Goal: Information Seeking & Learning: Learn about a topic

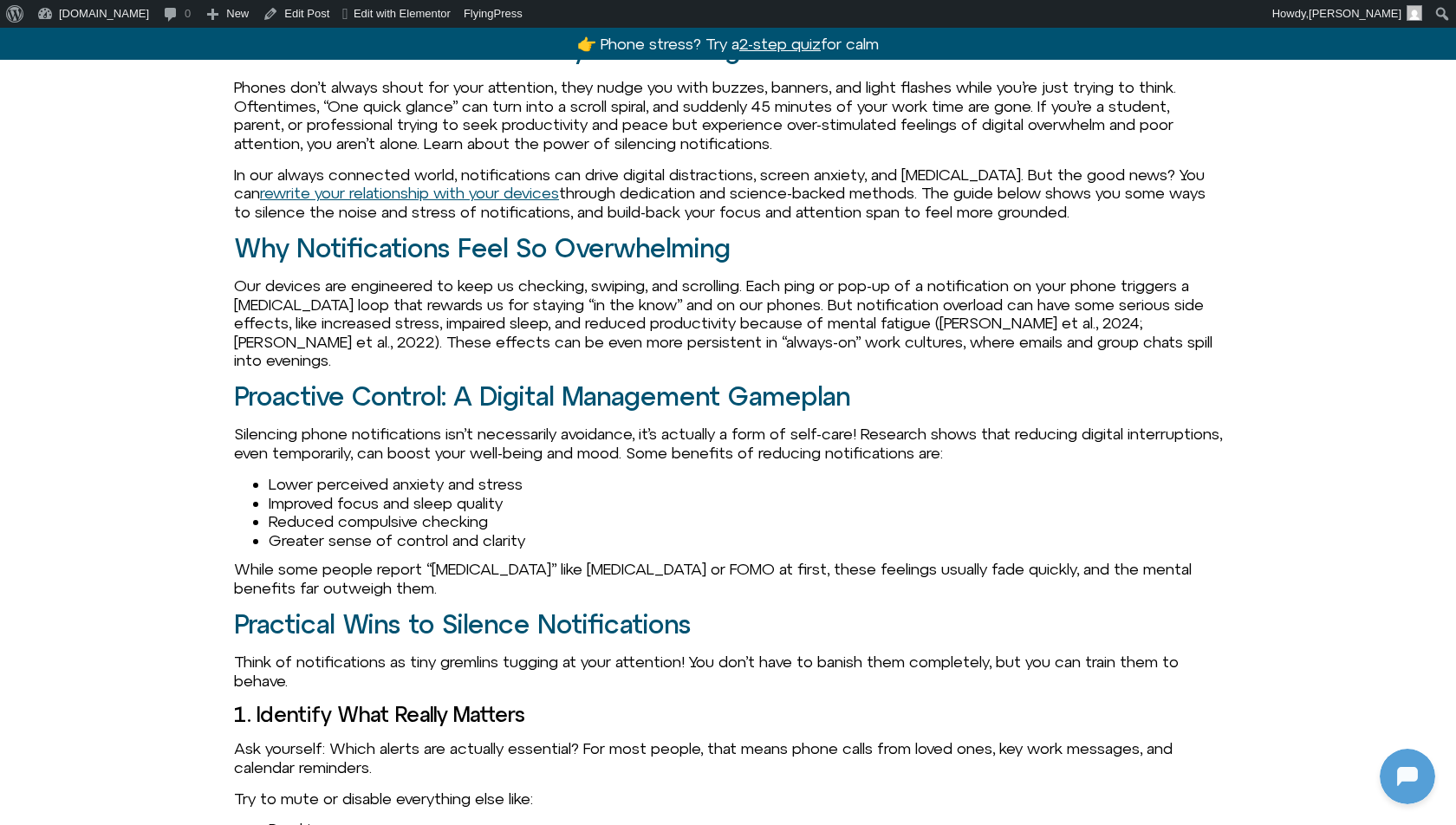
scroll to position [1642, 0]
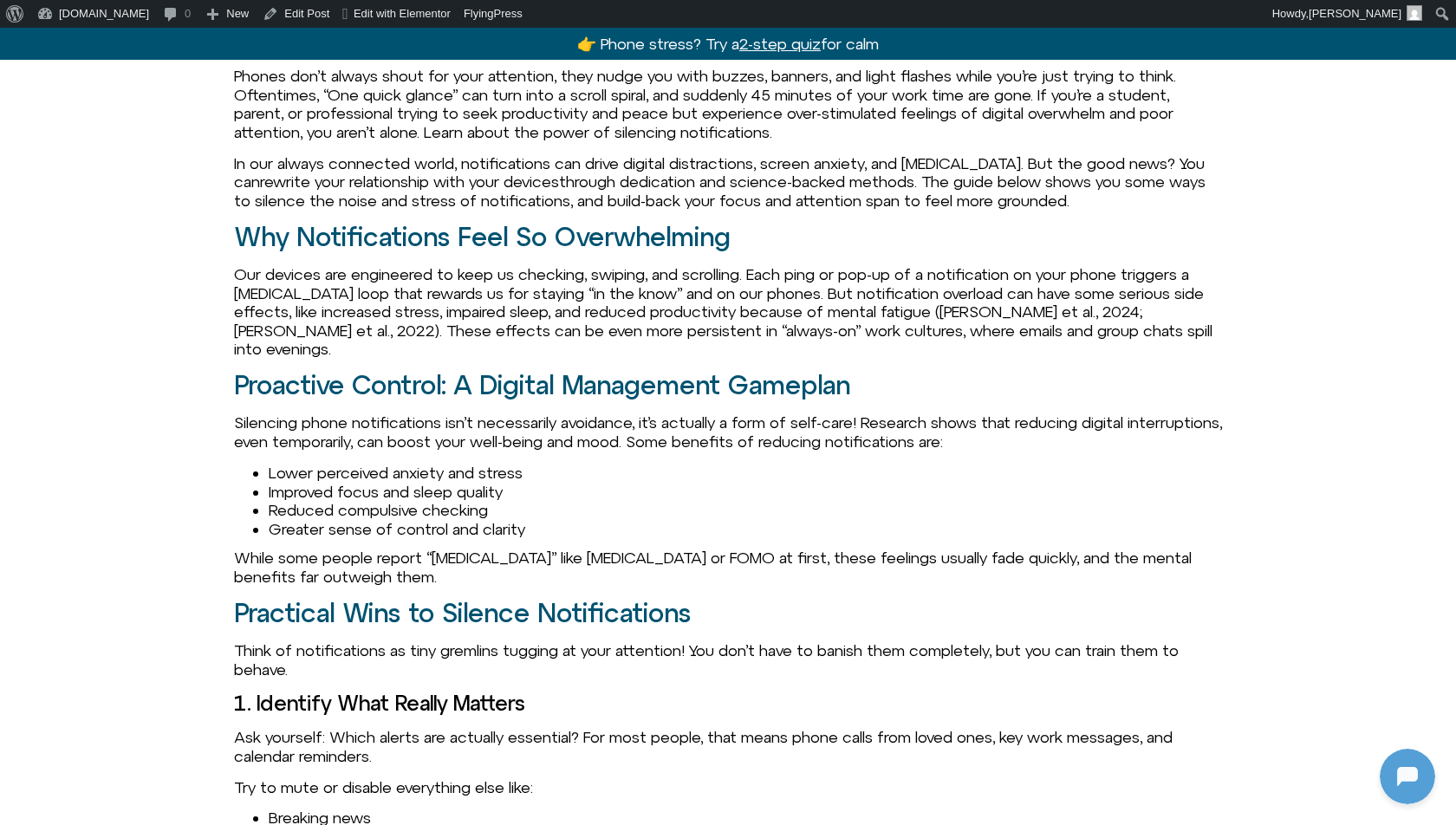
click at [480, 186] on link "rewrite your relationship with your devices" at bounding box center [409, 181] width 299 height 18
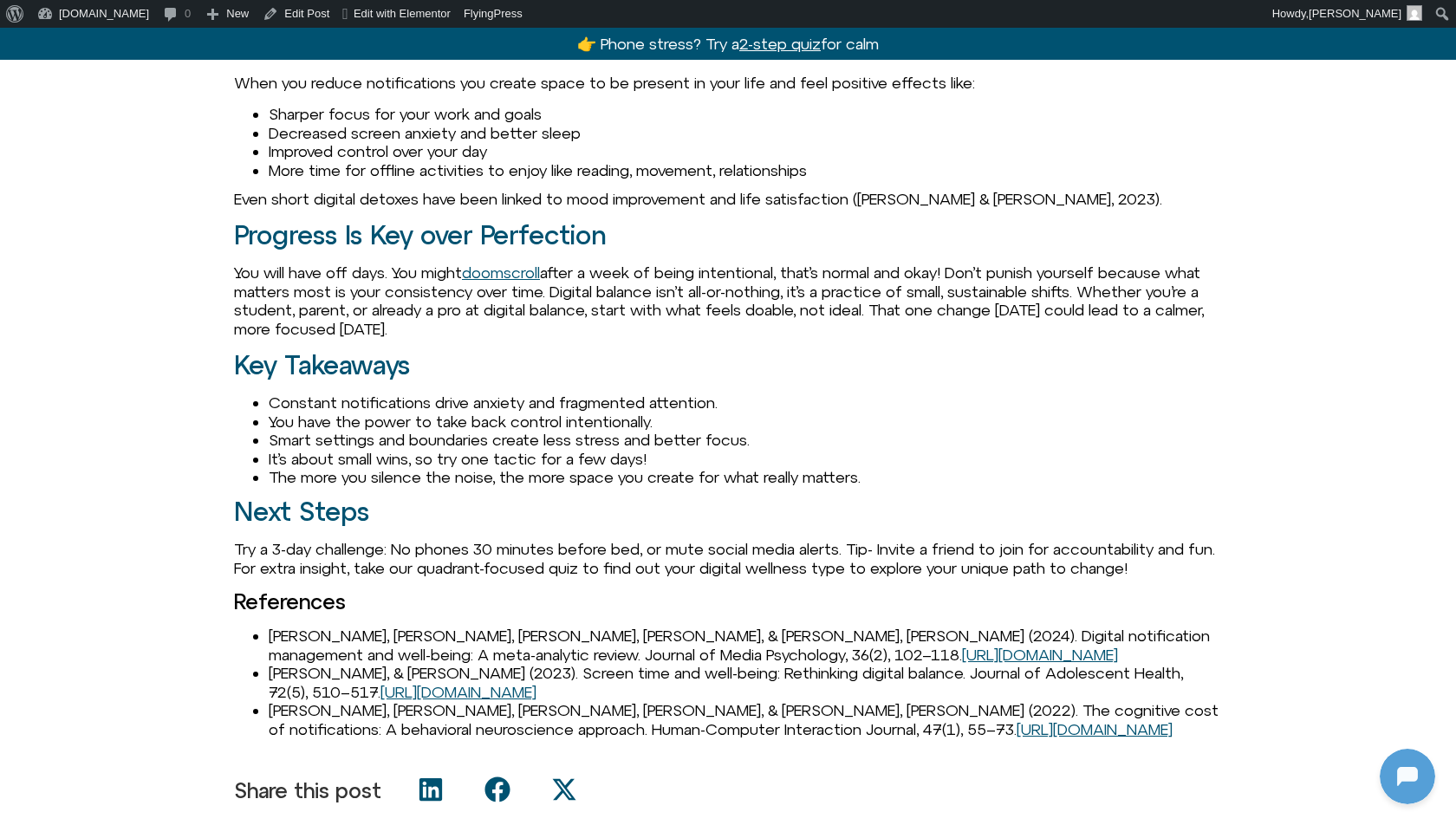
scroll to position [3113, 0]
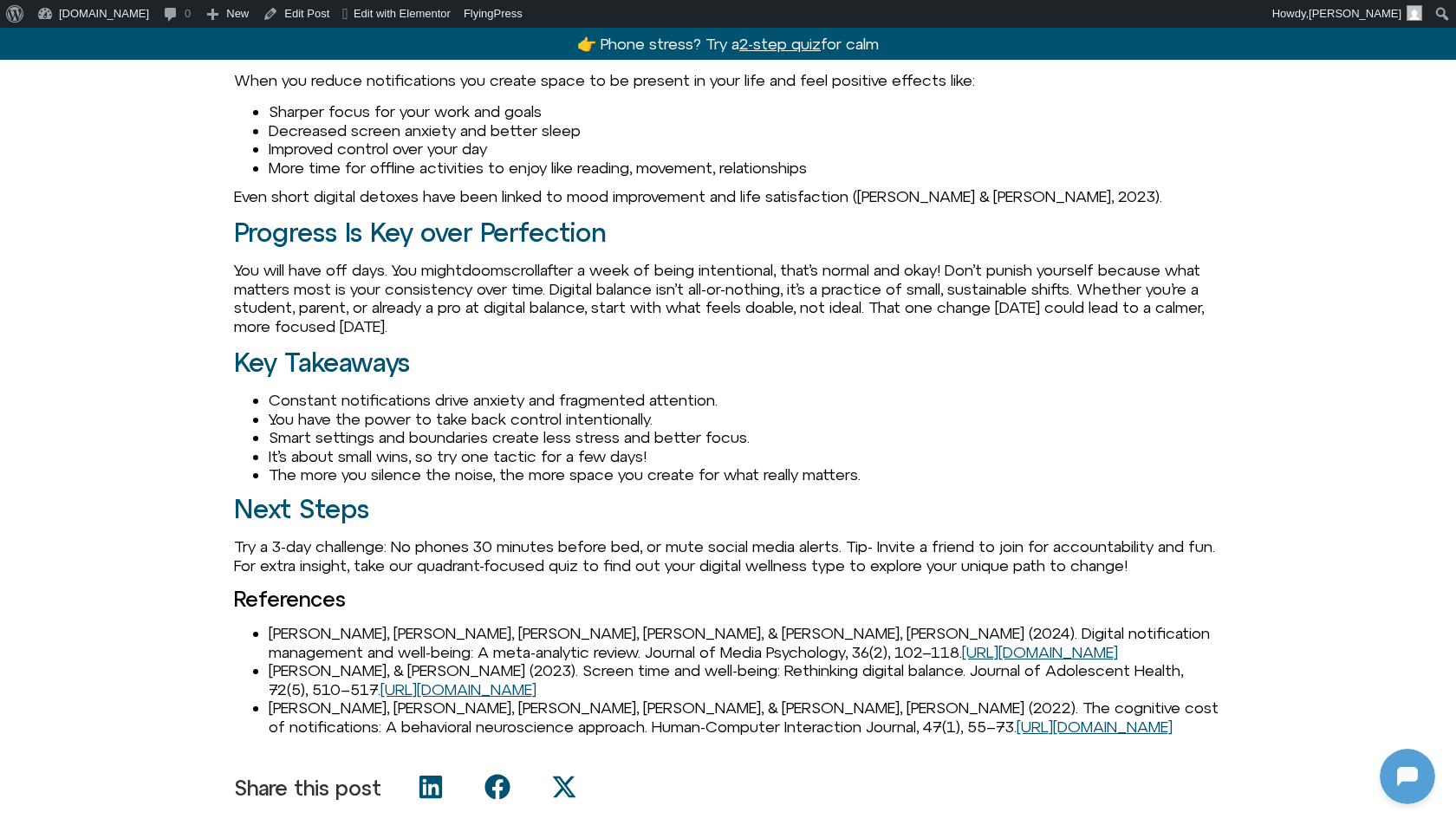
click at [525, 261] on link "doomscroll" at bounding box center [500, 269] width 78 height 18
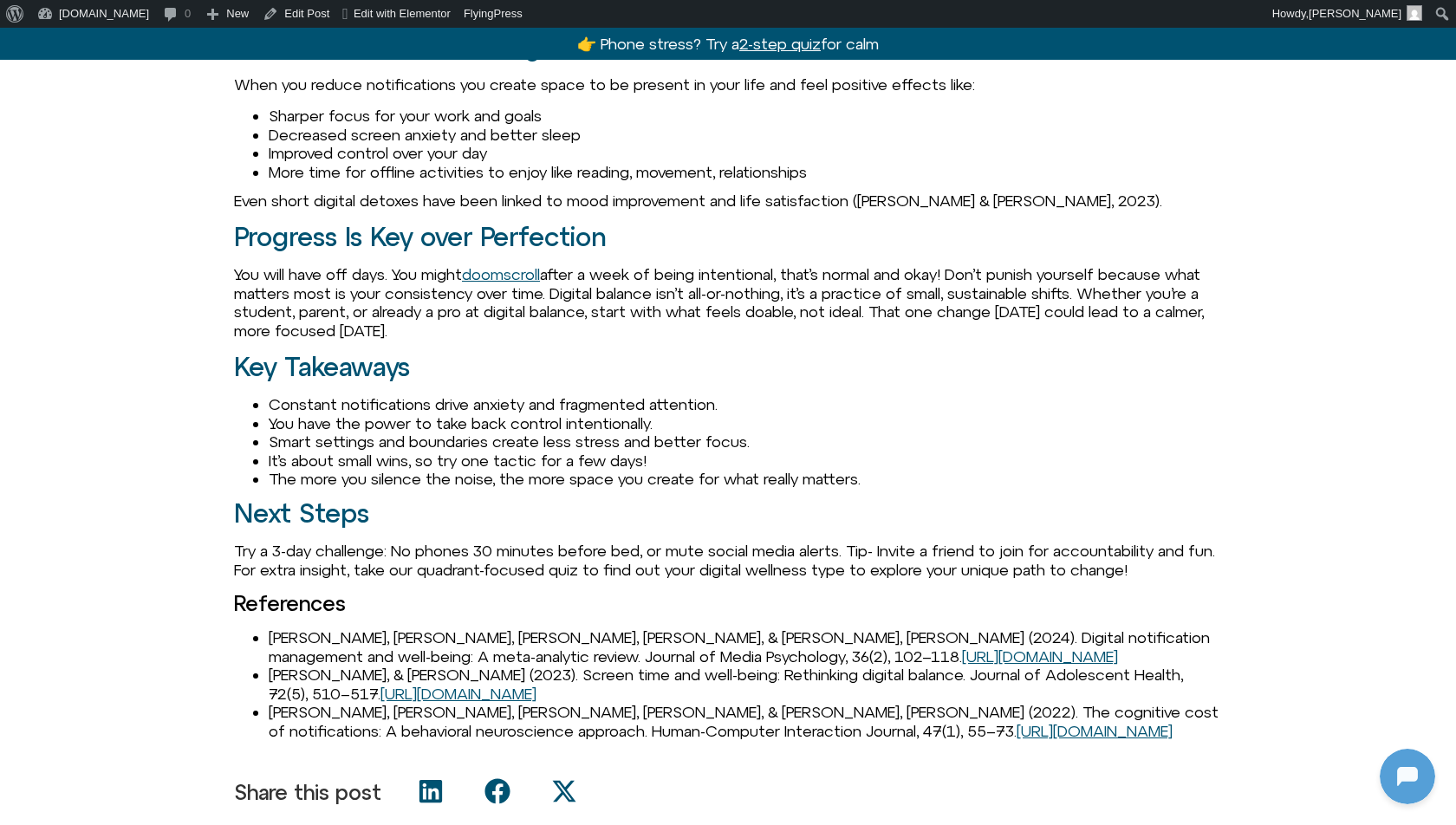
scroll to position [3113, 0]
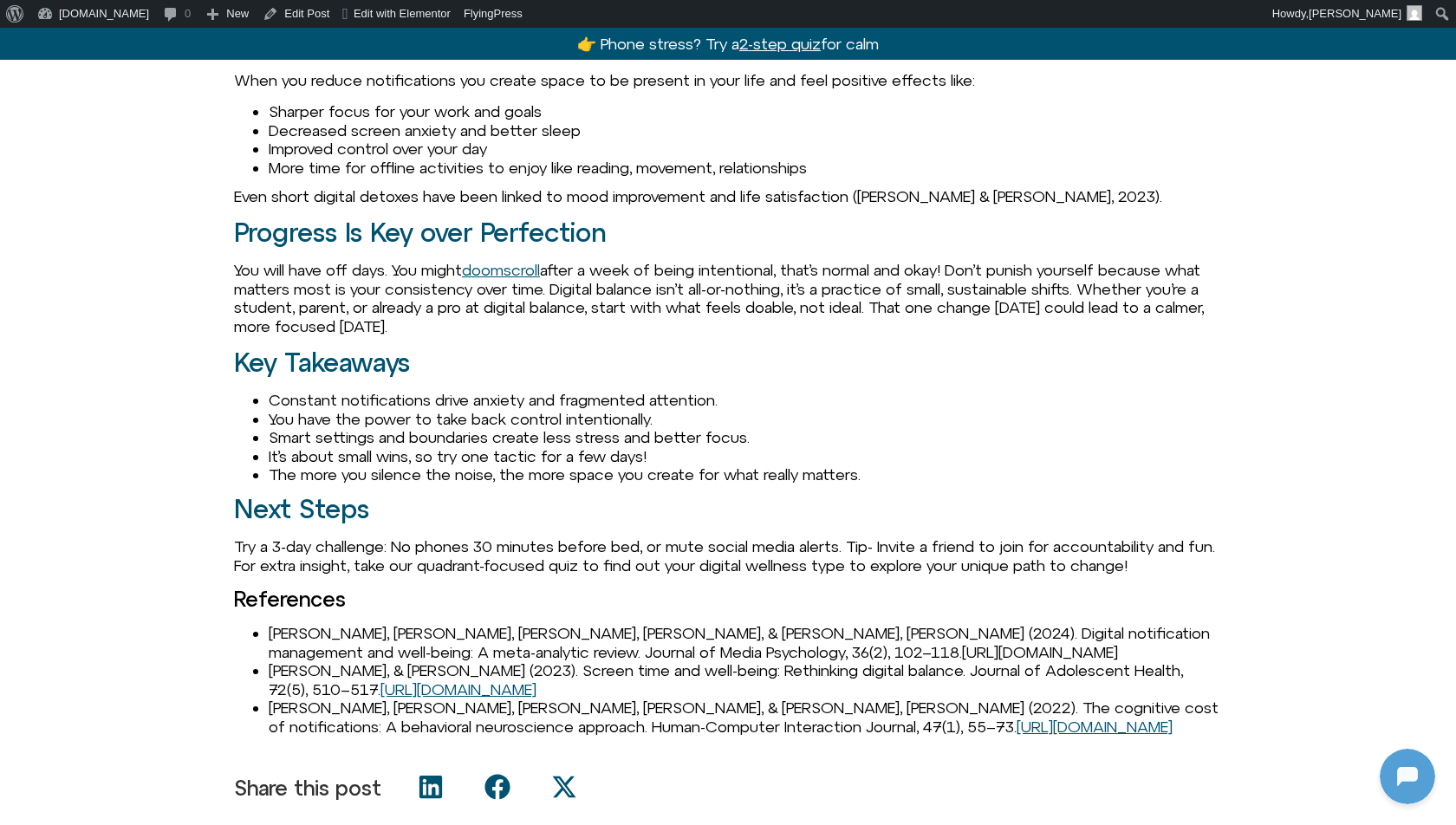
click at [962, 643] on link "https://doi.org/10.1037/dmp0000407" at bounding box center [1040, 652] width 156 height 18
click at [428, 680] on link "https://doi.org/10.1016/j.jadohealth.2023.03.008" at bounding box center [458, 689] width 156 height 18
click at [1017, 718] on link "https://doi.org/10.1016/hci.2022.01.002" at bounding box center [1095, 726] width 156 height 18
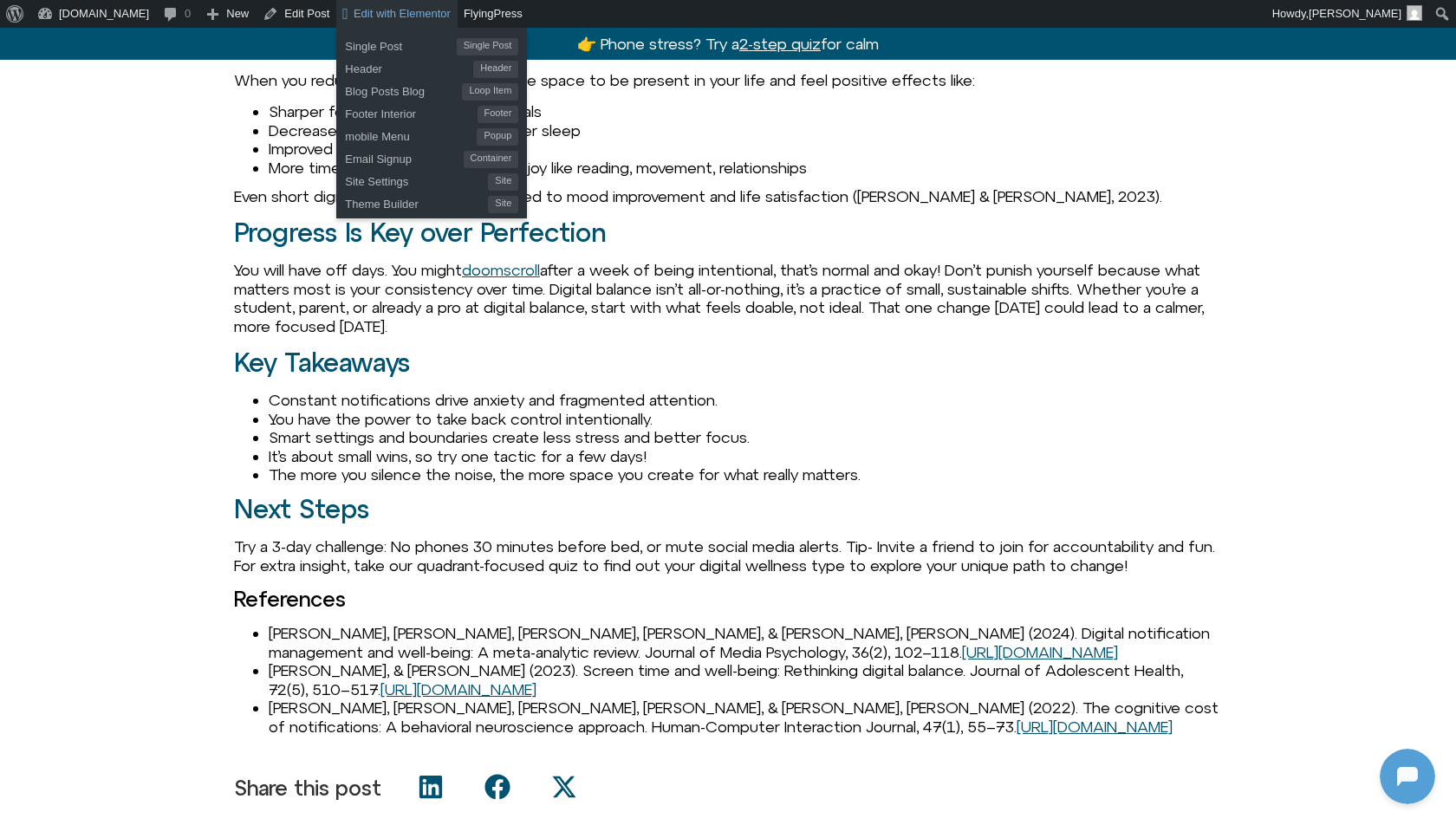
click at [354, 13] on span "Edit with Elementor" at bounding box center [402, 13] width 97 height 13
